Goal: Information Seeking & Learning: Learn about a topic

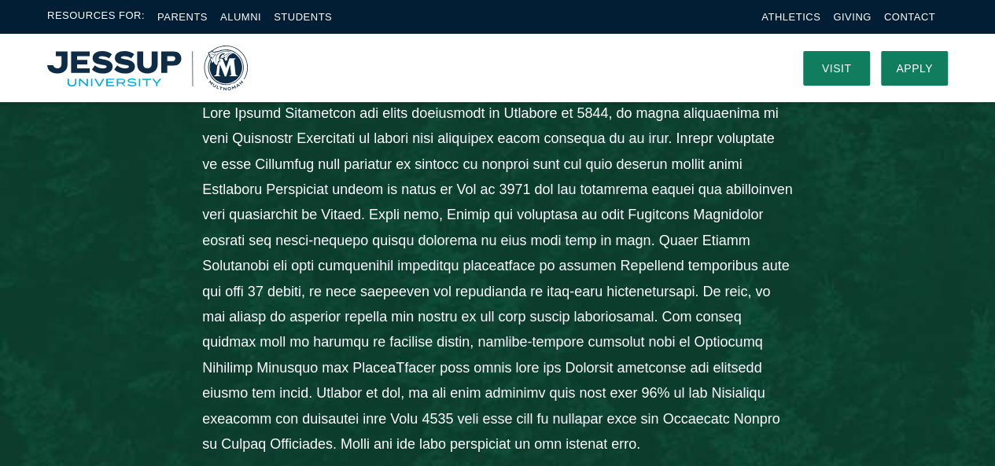
scroll to position [929, 0]
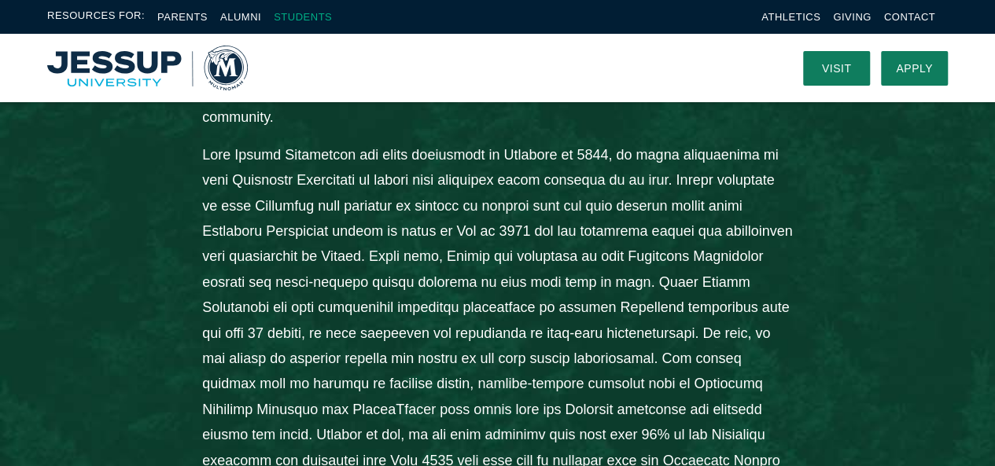
click at [314, 15] on link "Students" at bounding box center [303, 17] width 58 height 12
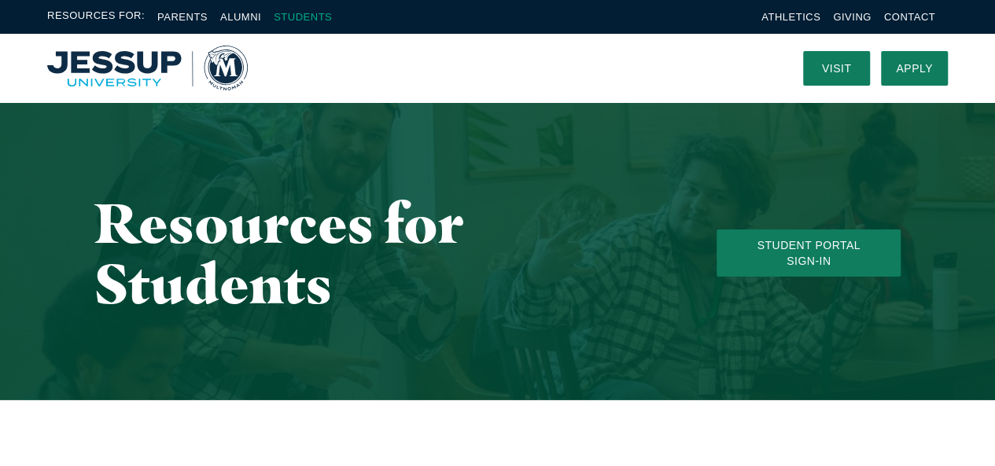
click at [291, 18] on link "Students" at bounding box center [303, 17] width 58 height 12
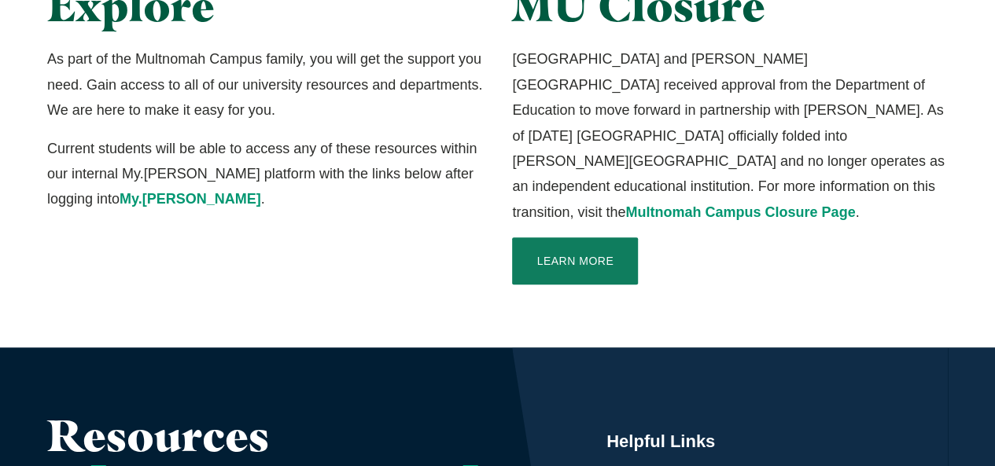
scroll to position [484, 0]
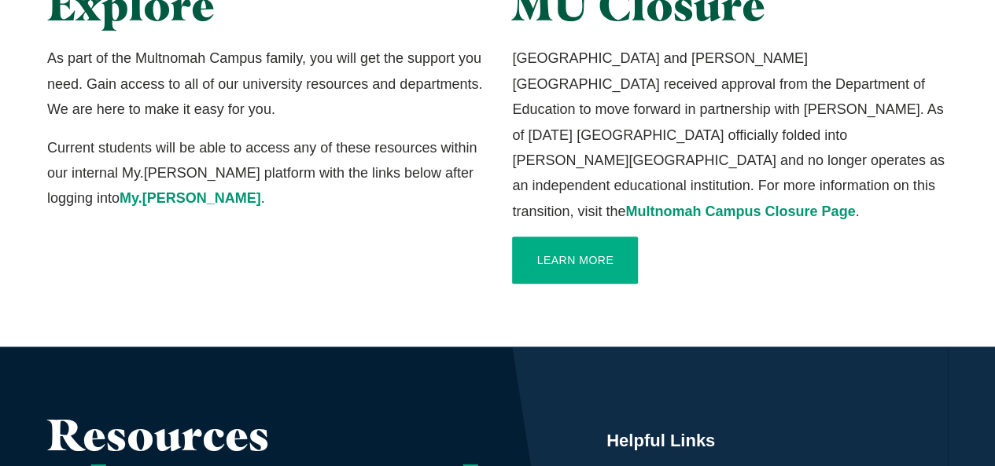
click at [563, 242] on link "Learn More" at bounding box center [575, 260] width 126 height 47
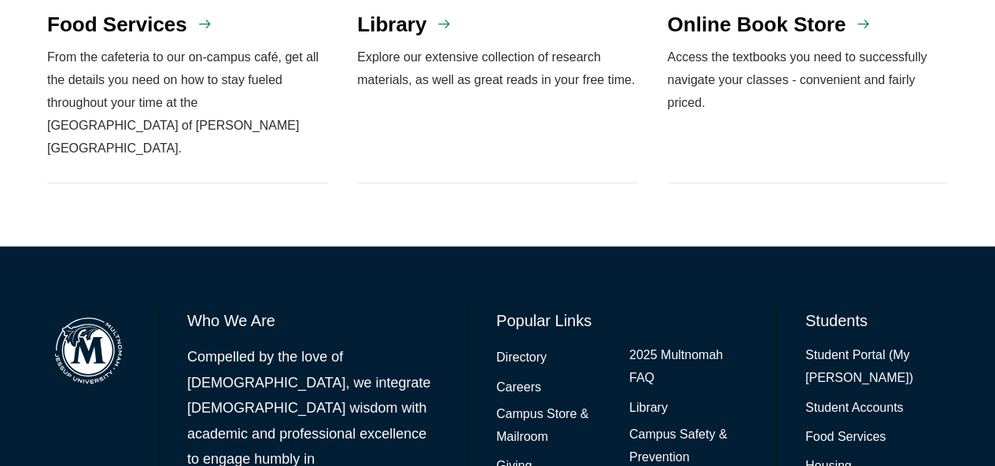
scroll to position [1714, 0]
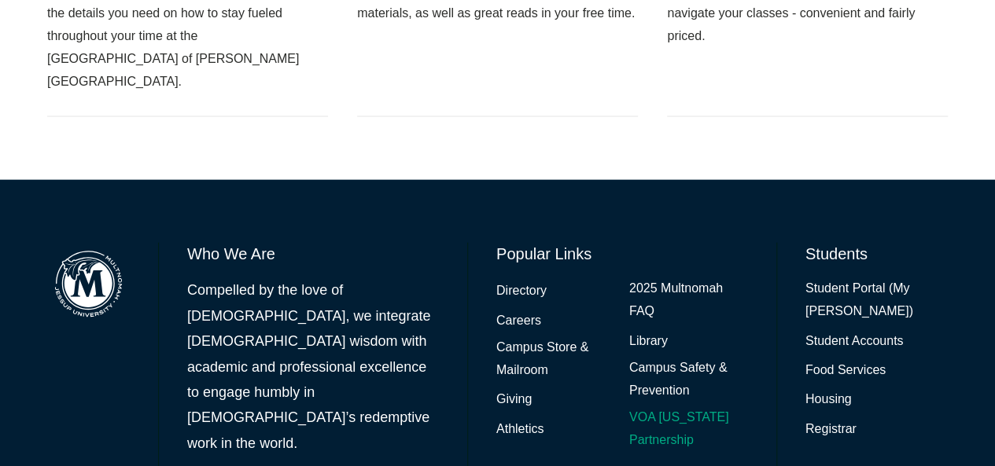
click at [688, 406] on link "VOA [US_STATE] Partnership" at bounding box center [688, 429] width 119 height 46
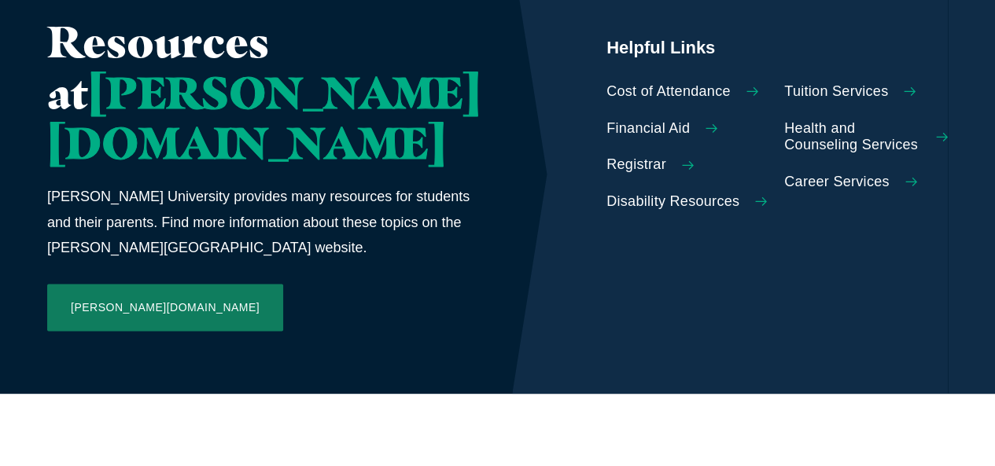
scroll to position [877, 0]
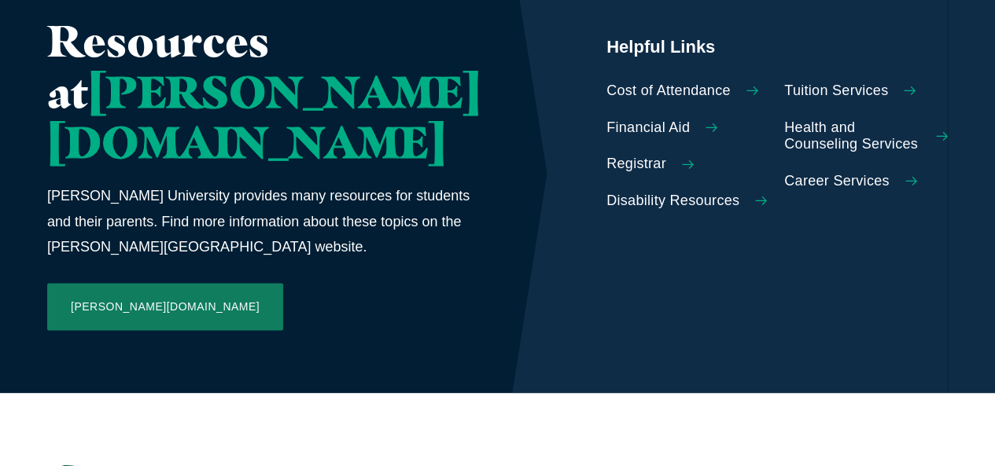
click at [804, 173] on span "Career Services" at bounding box center [836, 181] width 105 height 17
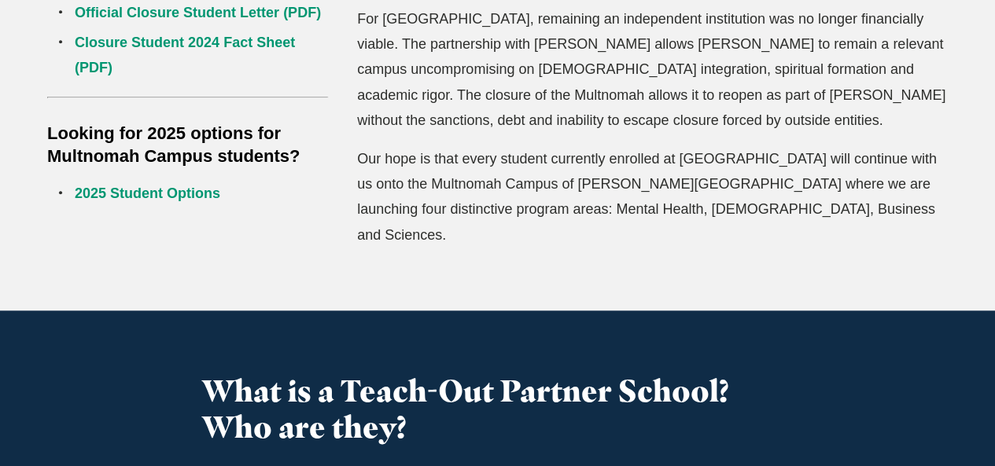
scroll to position [653, 0]
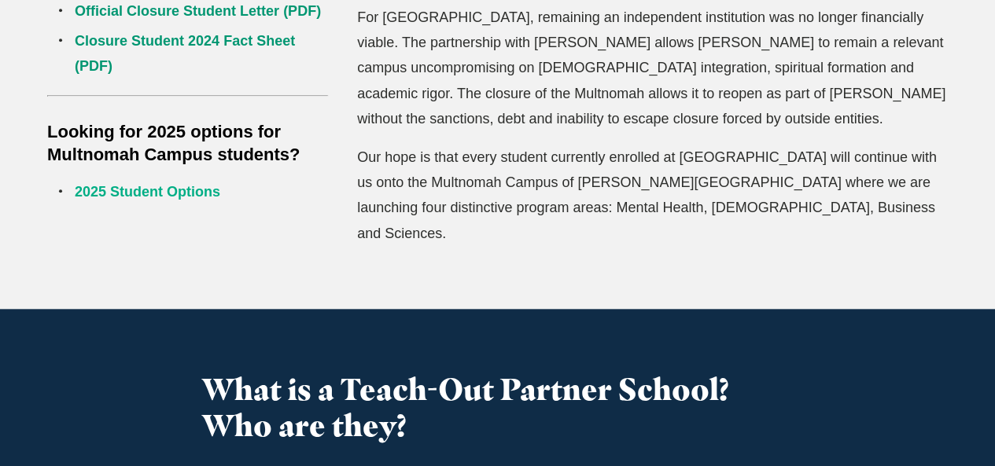
click at [210, 193] on link "2025 Student Options" at bounding box center [147, 192] width 145 height 16
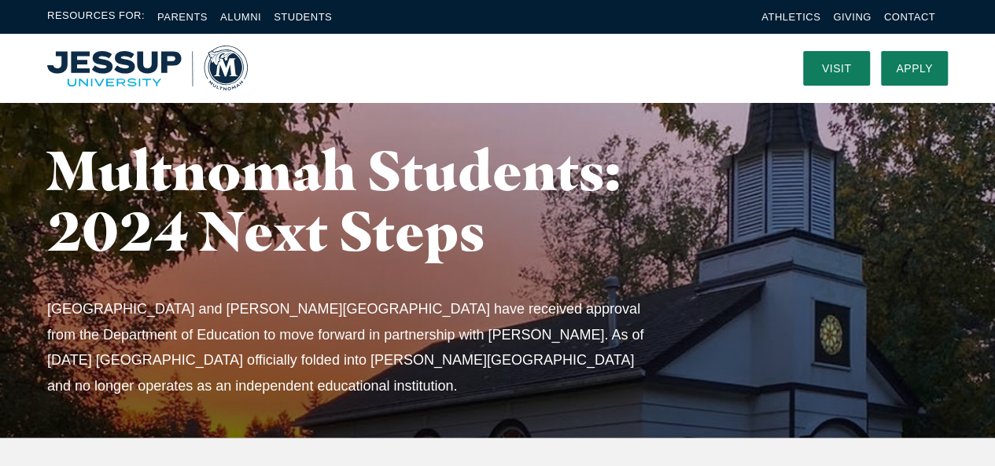
scroll to position [0, 0]
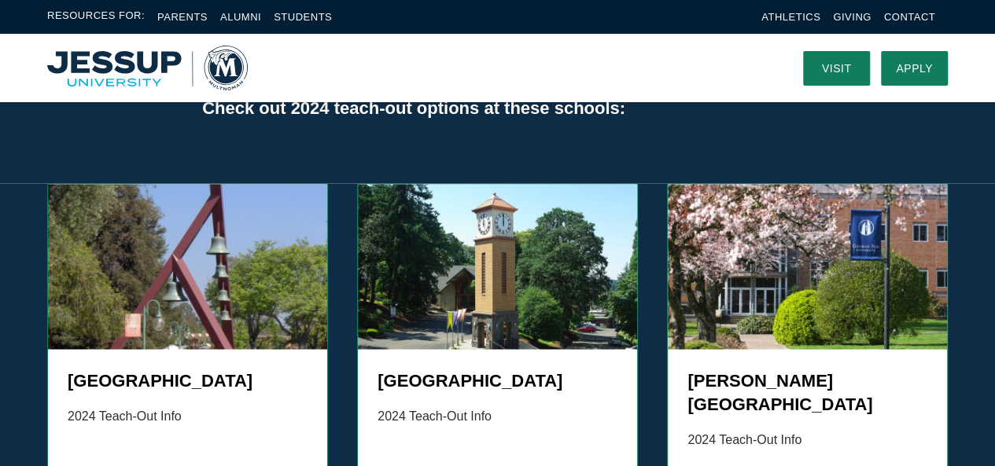
scroll to position [1337, 0]
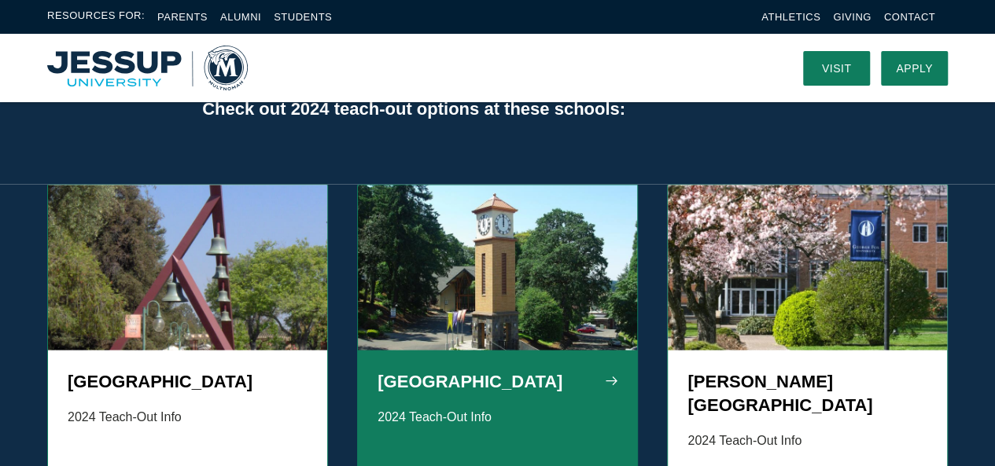
click at [536, 370] on h5 "Corban University" at bounding box center [497, 382] width 240 height 24
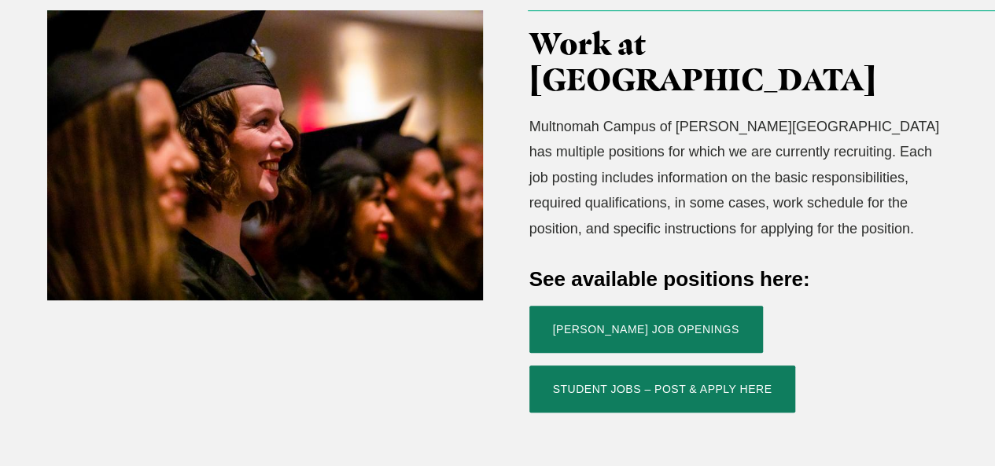
scroll to position [530, 0]
